Goal: Task Accomplishment & Management: Complete application form

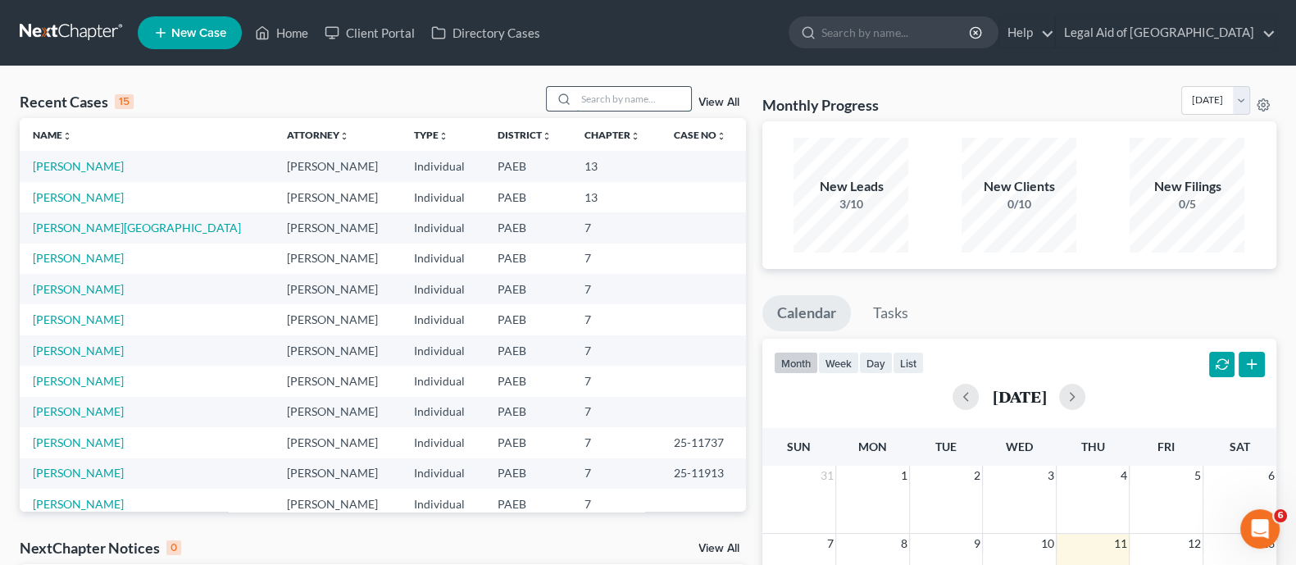
click at [607, 105] on input "search" at bounding box center [633, 99] width 115 height 24
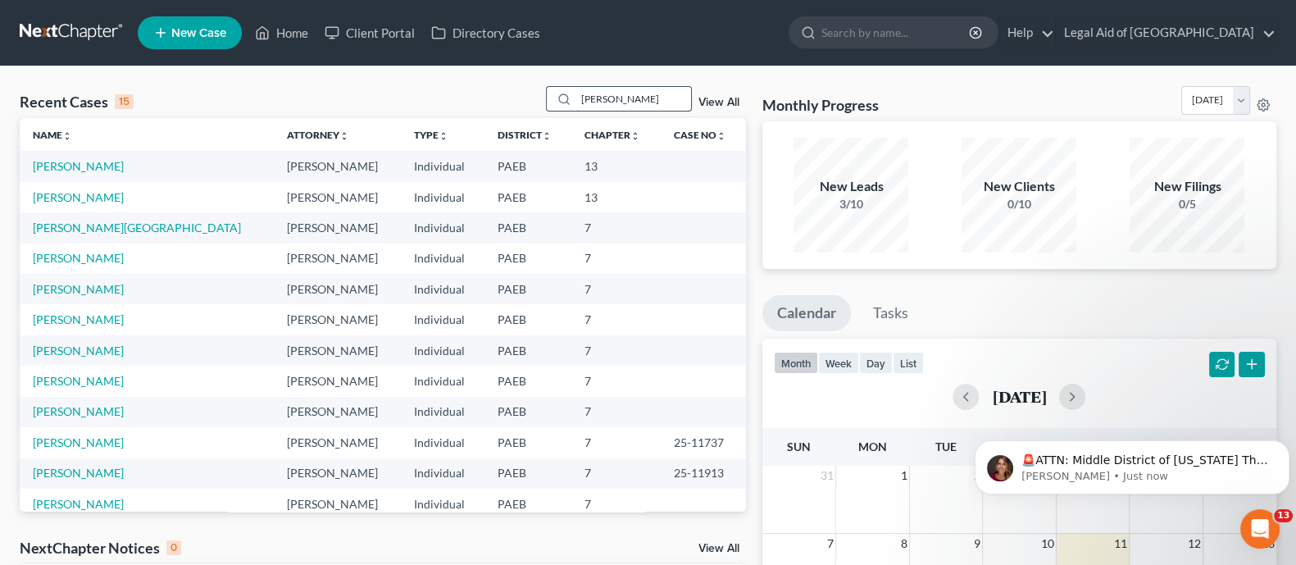
type input "[PERSON_NAME]"
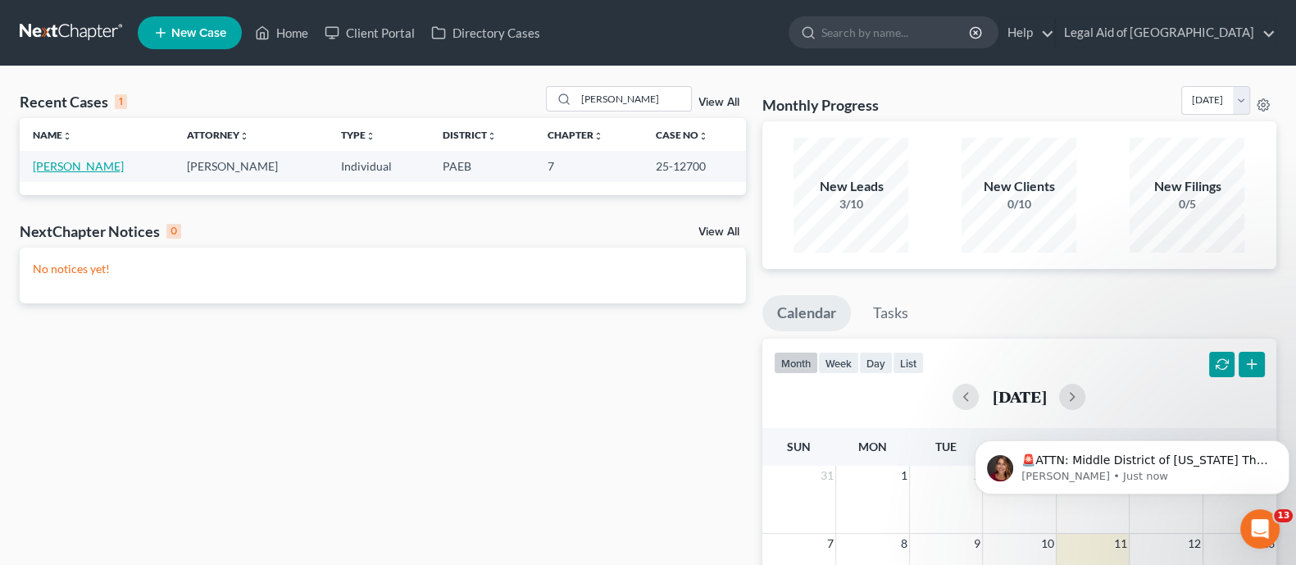
click at [95, 167] on link "[PERSON_NAME]" at bounding box center [78, 166] width 91 height 14
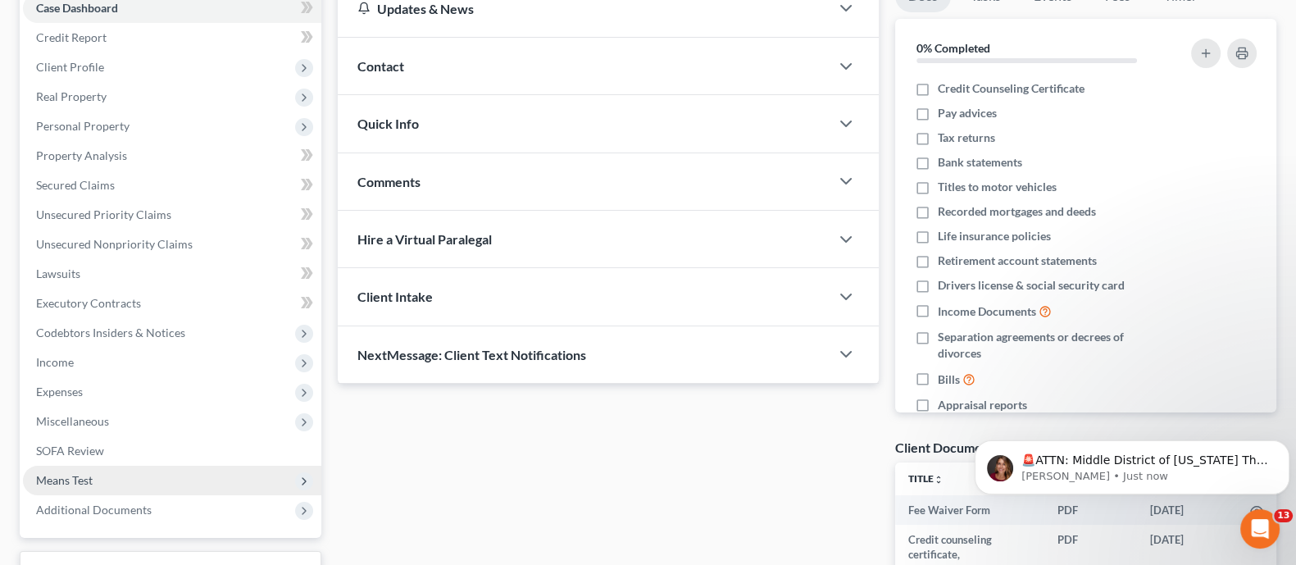
scroll to position [305, 0]
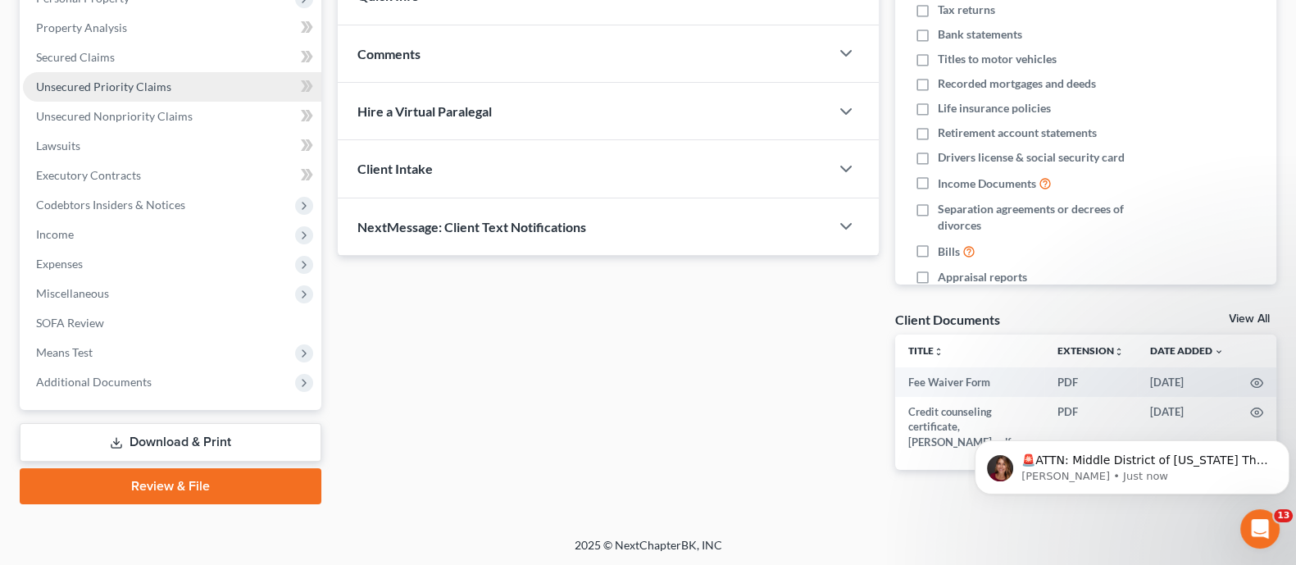
click at [126, 88] on span "Unsecured Priority Claims" at bounding box center [103, 87] width 135 height 14
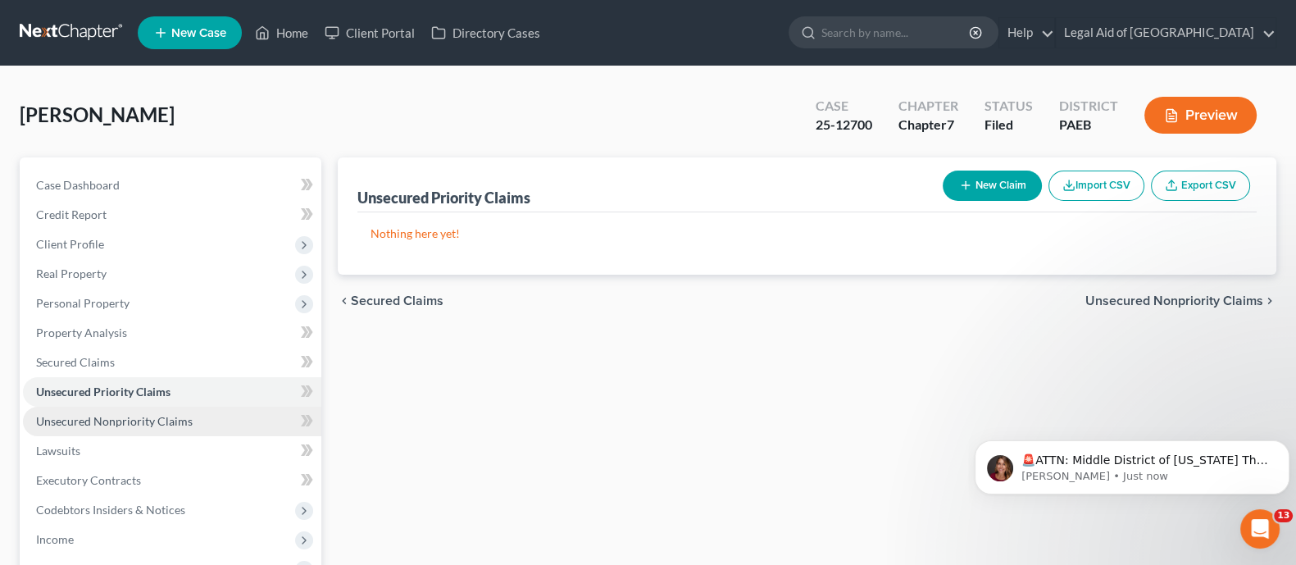
click at [129, 427] on link "Unsecured Nonpriority Claims" at bounding box center [172, 422] width 298 height 30
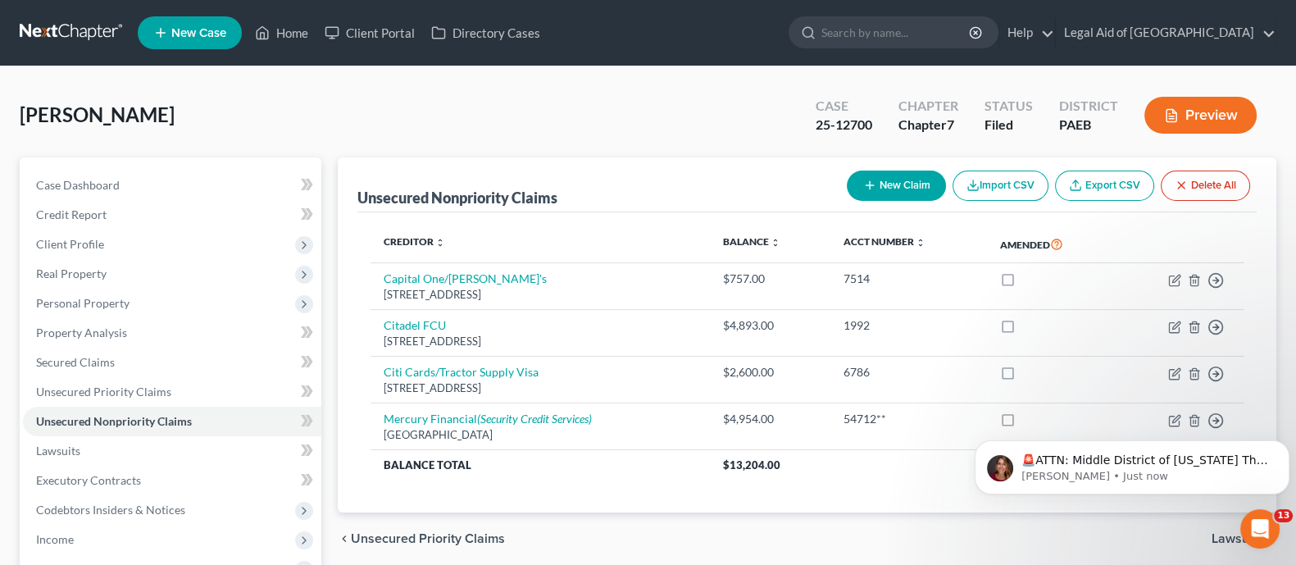
click at [881, 189] on button "New Claim" at bounding box center [896, 186] width 99 height 30
select select "0"
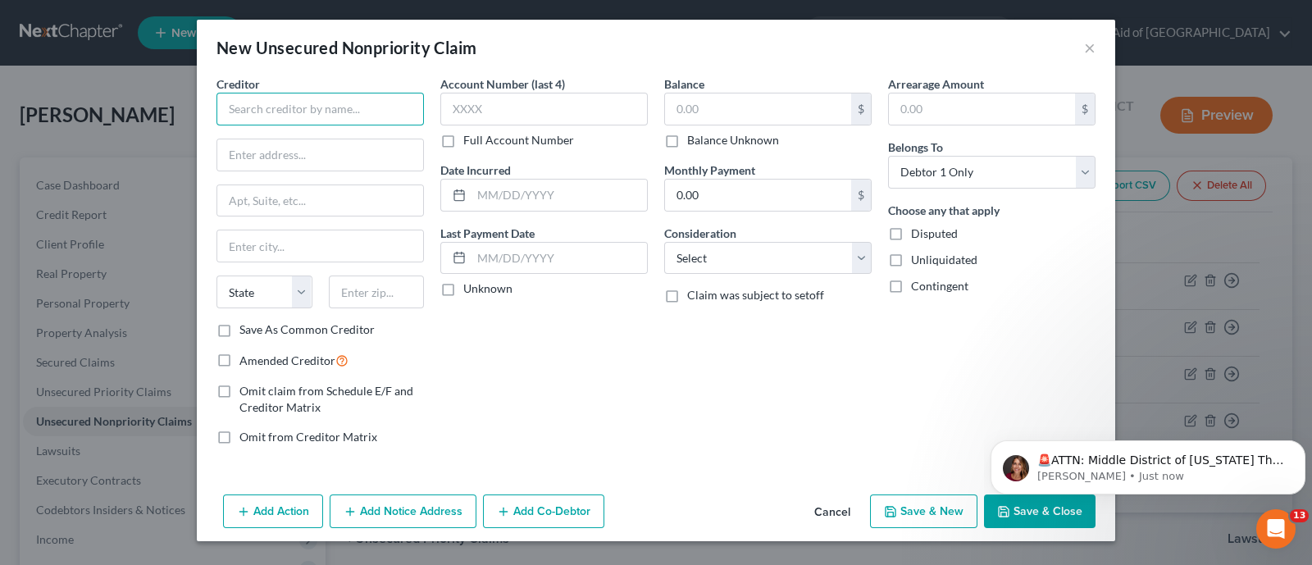
click at [379, 107] on input "text" at bounding box center [319, 109] width 207 height 33
type input "[GEOGRAPHIC_DATA] [US_STATE]"
paste input "[STREET_ADDRESS]"
drag, startPoint x: 303, startPoint y: 154, endPoint x: 358, endPoint y: 156, distance: 54.1
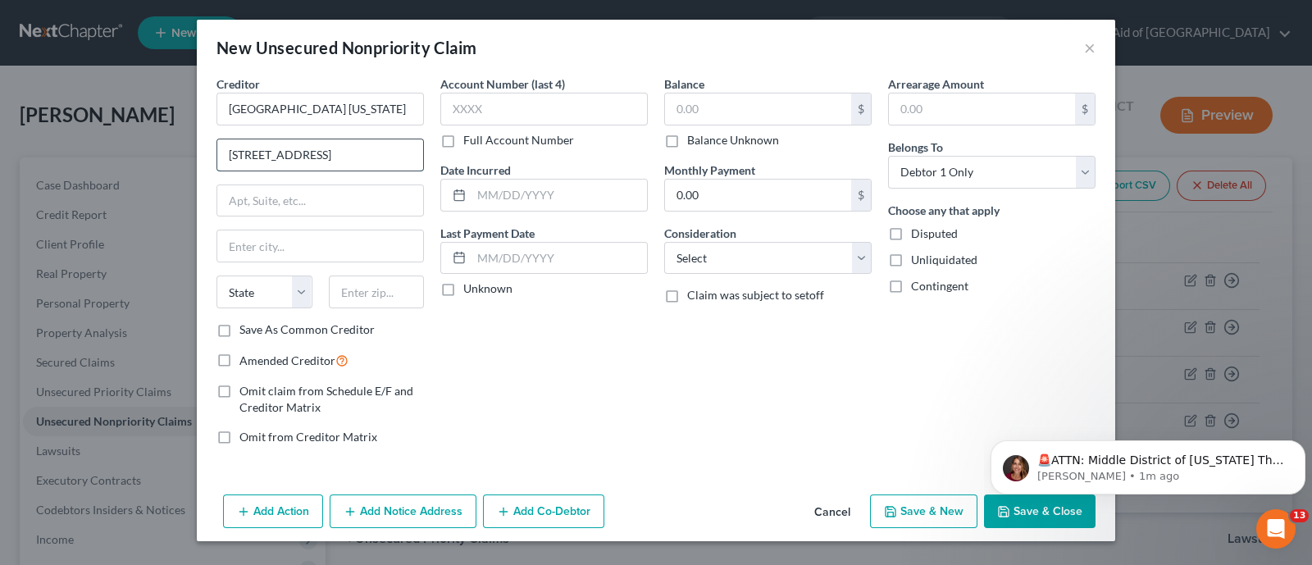
click at [358, 156] on input "[STREET_ADDRESS]" at bounding box center [320, 154] width 206 height 31
type input "[STREET_ADDRESS]"
click at [296, 241] on input "text" at bounding box center [320, 245] width 206 height 31
paste input "Langhorne"
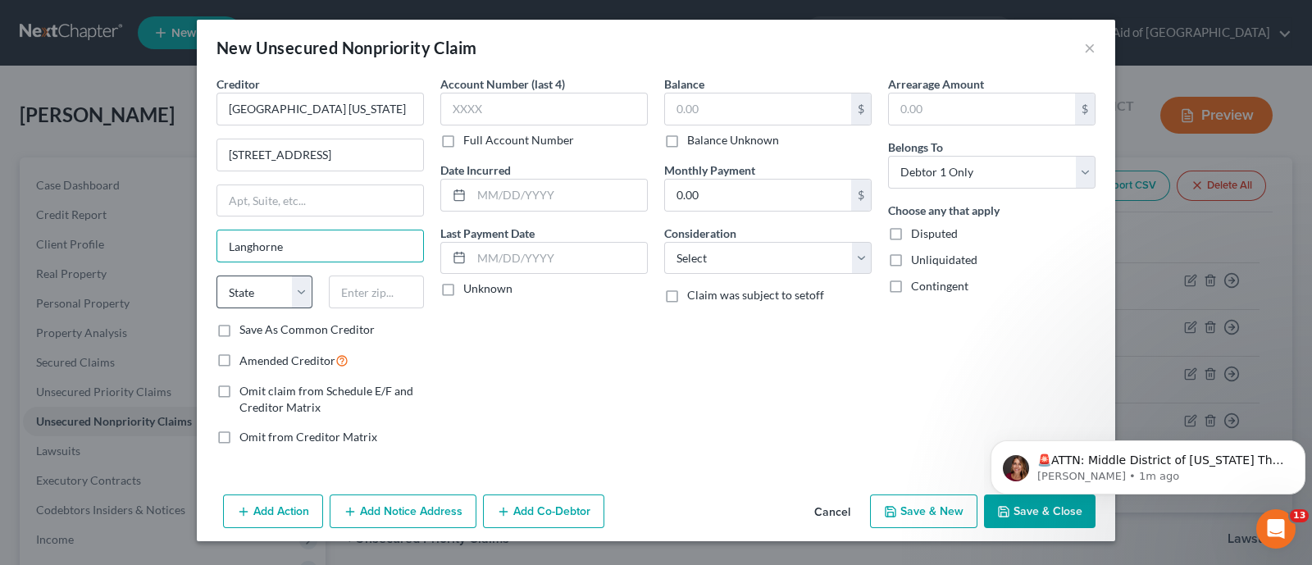
type input "Langhorne"
click at [285, 293] on select "State [US_STATE] AK AR AZ CA CO CT DE DC [GEOGRAPHIC_DATA] [GEOGRAPHIC_DATA] GU…" at bounding box center [264, 292] width 96 height 33
select select "39"
click at [216, 276] on select "State [US_STATE] AK AR AZ CA CO CT DE DC [GEOGRAPHIC_DATA] [GEOGRAPHIC_DATA] GU…" at bounding box center [264, 292] width 96 height 33
drag, startPoint x: 390, startPoint y: 151, endPoint x: 407, endPoint y: 150, distance: 16.4
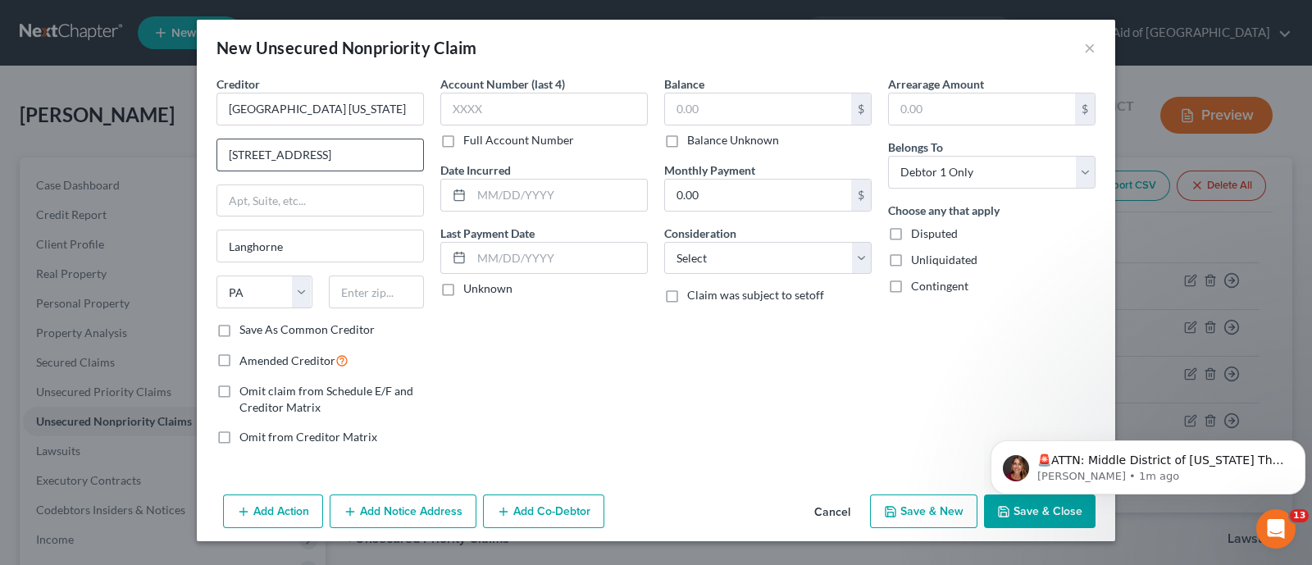
click at [407, 150] on input "[STREET_ADDRESS]" at bounding box center [320, 154] width 206 height 31
type input "[STREET_ADDRESS]"
click at [367, 308] on div "State [US_STATE] AK AR AZ CA CO CT DE DC [GEOGRAPHIC_DATA] [GEOGRAPHIC_DATA] GU…" at bounding box center [320, 299] width 224 height 46
click at [370, 299] on input "text" at bounding box center [377, 292] width 96 height 33
paste input "19047"
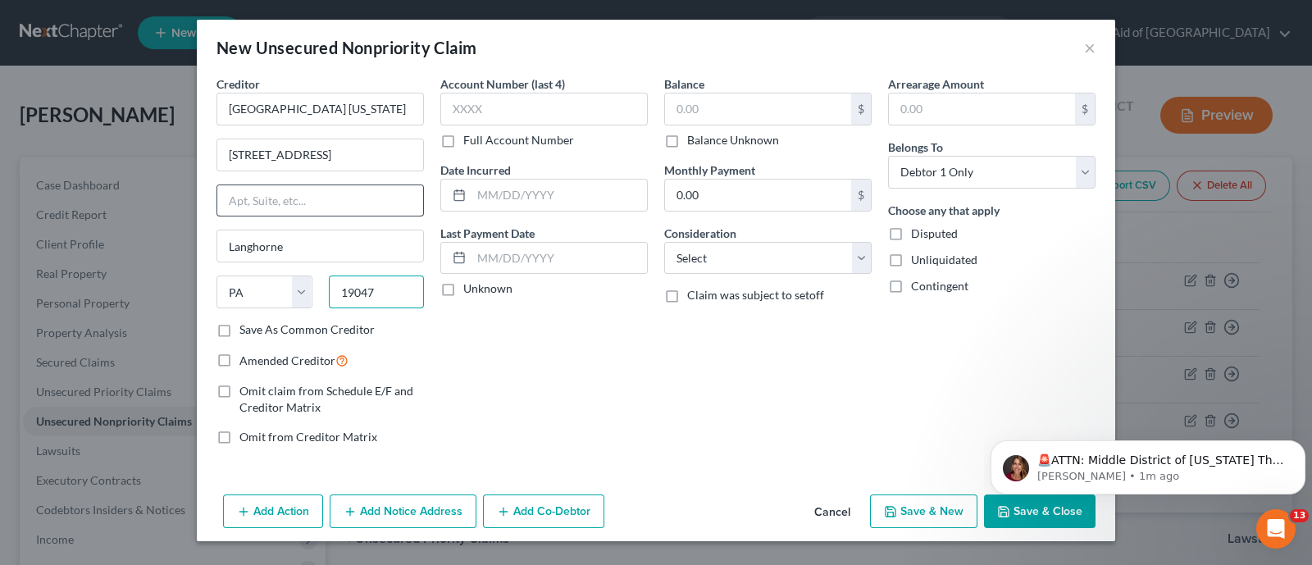
type input "19047"
drag, startPoint x: 373, startPoint y: 188, endPoint x: 373, endPoint y: 168, distance: 19.7
click at [373, 188] on input "text" at bounding box center [320, 200] width 206 height 31
click at [381, 149] on input "[STREET_ADDRESS]" at bounding box center [320, 154] width 206 height 31
type input "[STREET_ADDRESS]"
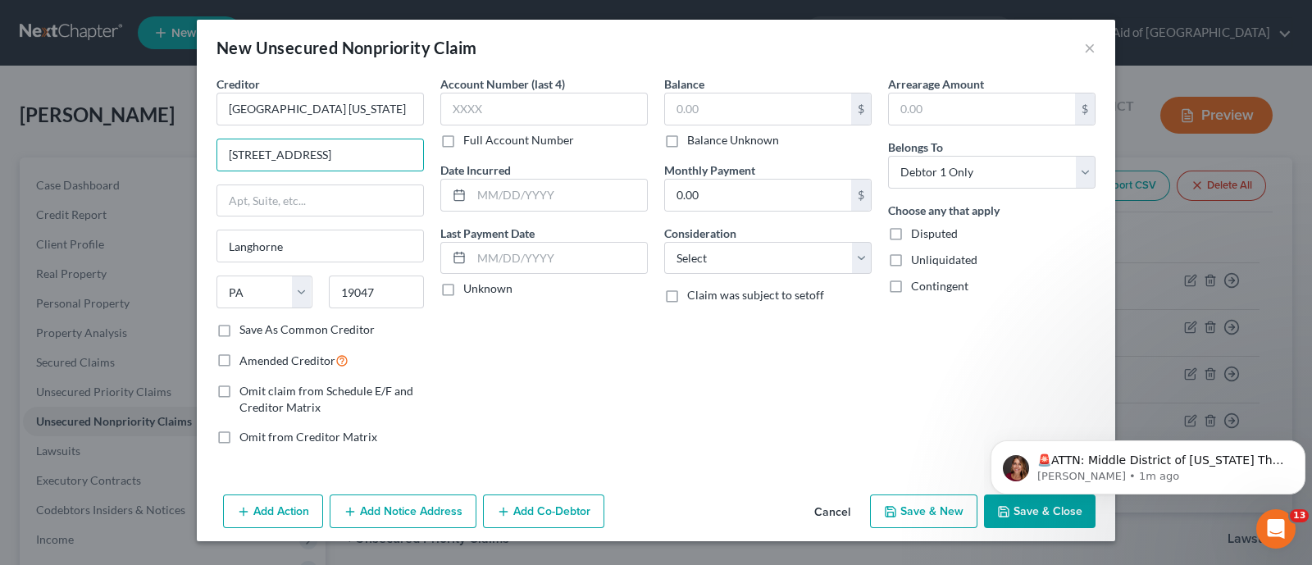
drag, startPoint x: 502, startPoint y: 387, endPoint x: 512, endPoint y: 367, distance: 23.1
click at [504, 386] on div "Account Number (last 4) Full Account Number Date Incurred Last Payment Date Unk…" at bounding box center [544, 266] width 224 height 383
click at [510, 113] on input "text" at bounding box center [543, 109] width 207 height 33
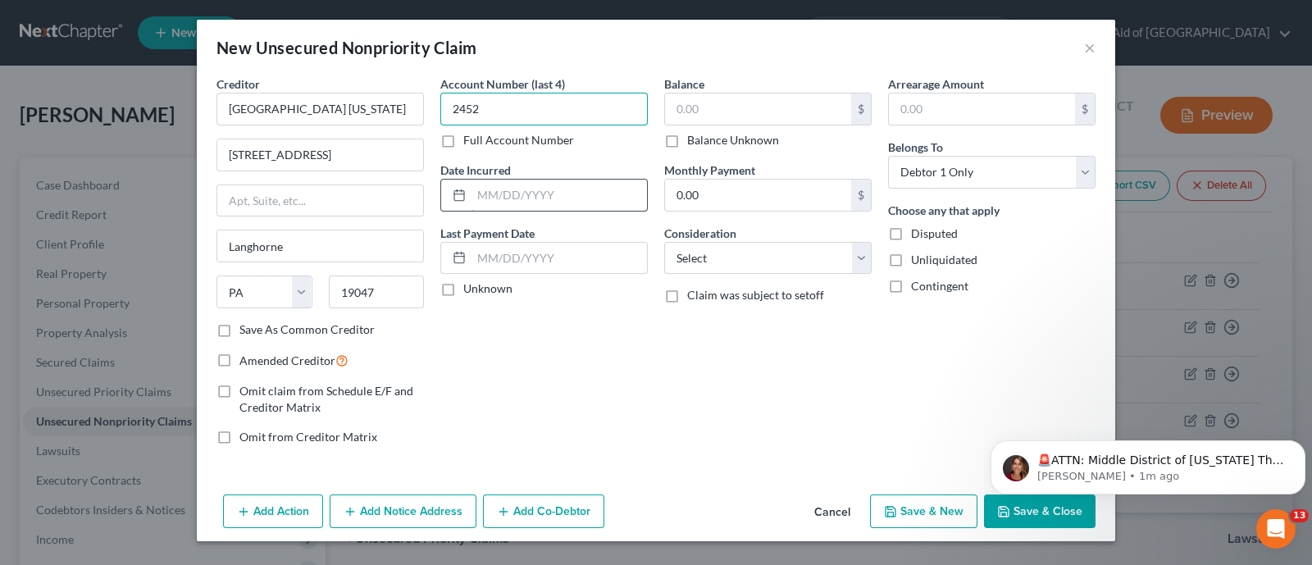
type input "2452"
click at [493, 194] on input "text" at bounding box center [558, 195] width 175 height 31
